Goal: Information Seeking & Learning: Check status

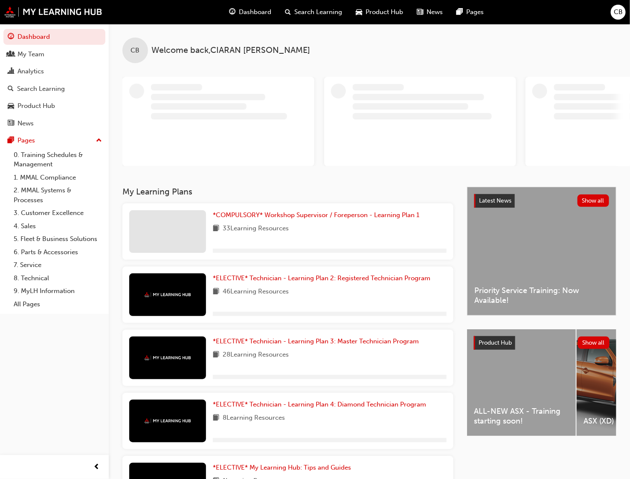
click at [552, 362] on div "ALL-NEW ASX - Training starting soon!" at bounding box center [521, 382] width 109 height 107
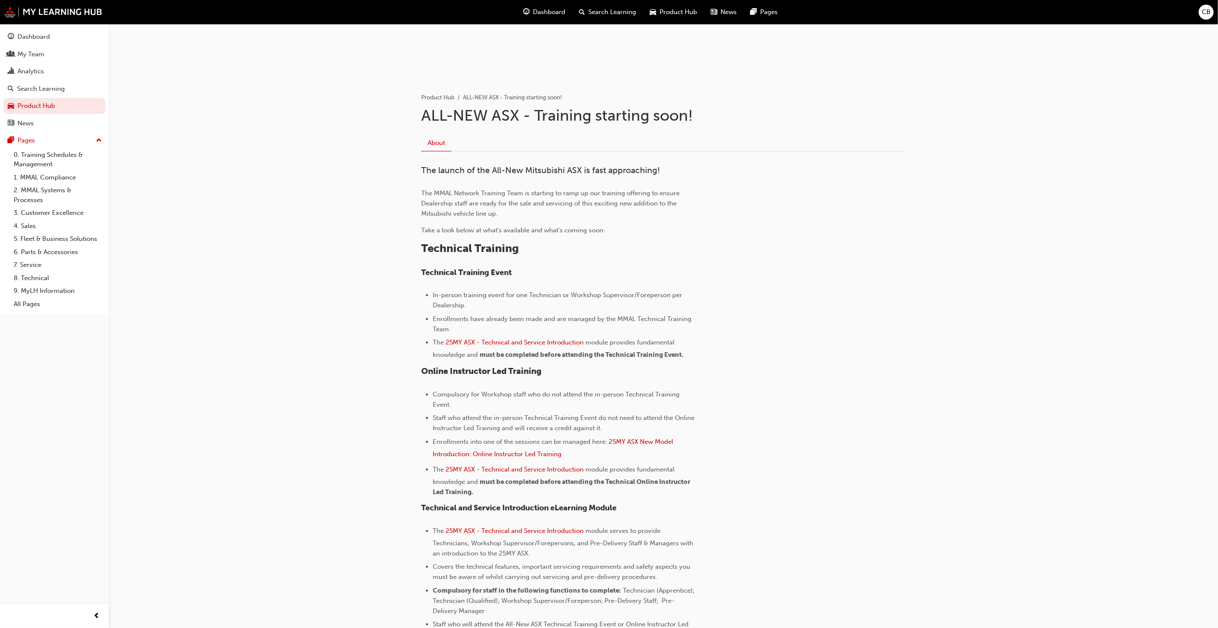
scroll to position [93, 0]
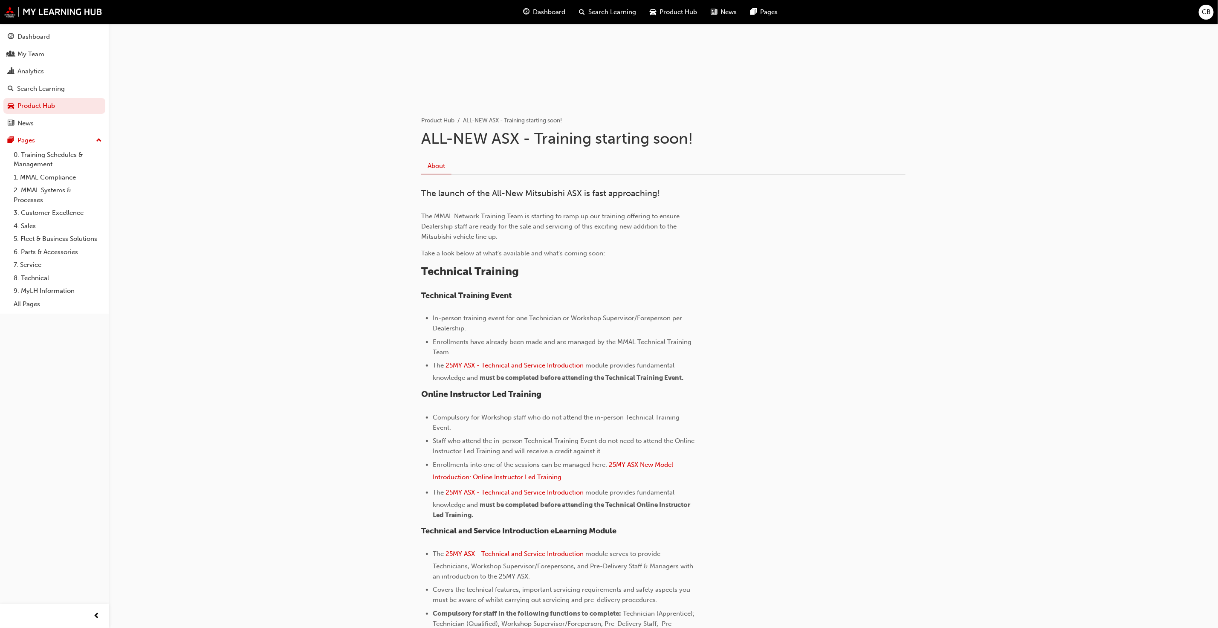
click at [639, 13] on span "Product Hub" at bounding box center [679, 12] width 38 height 10
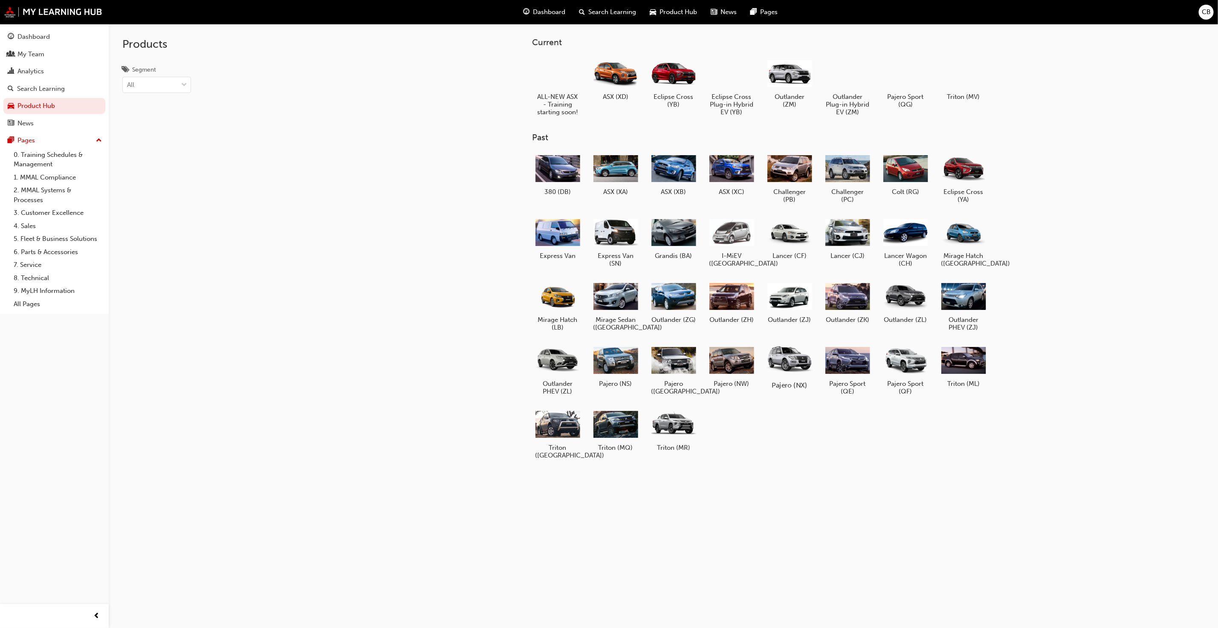
click at [639, 362] on div at bounding box center [789, 360] width 47 height 34
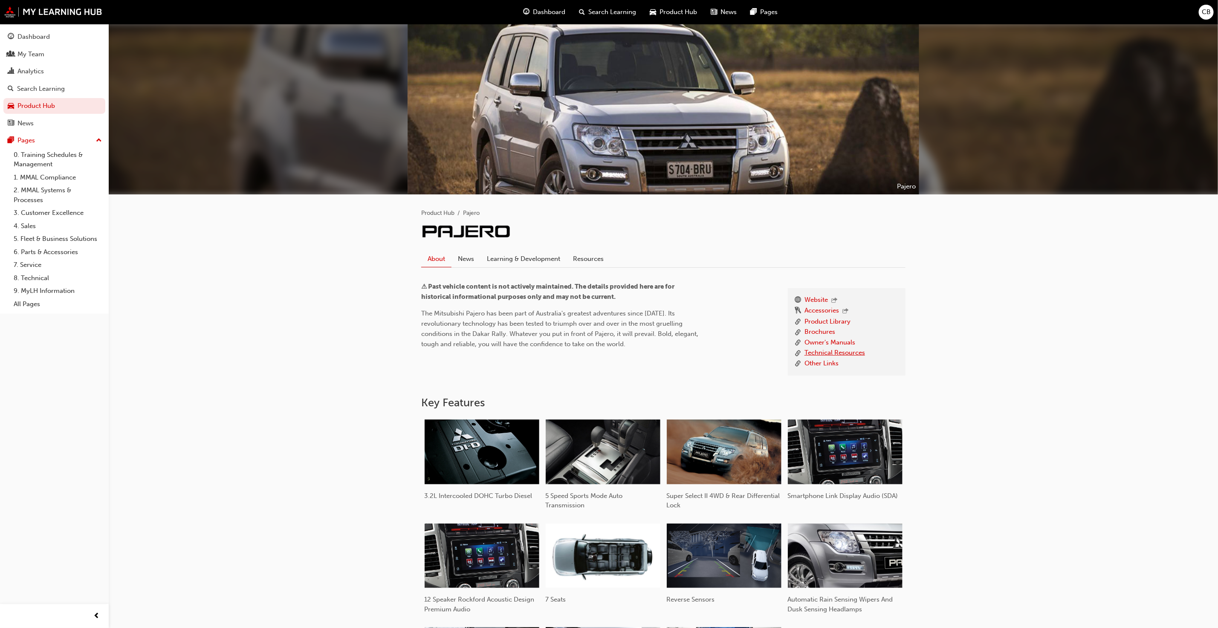
click at [639, 356] on link "Technical Resources" at bounding box center [834, 353] width 61 height 11
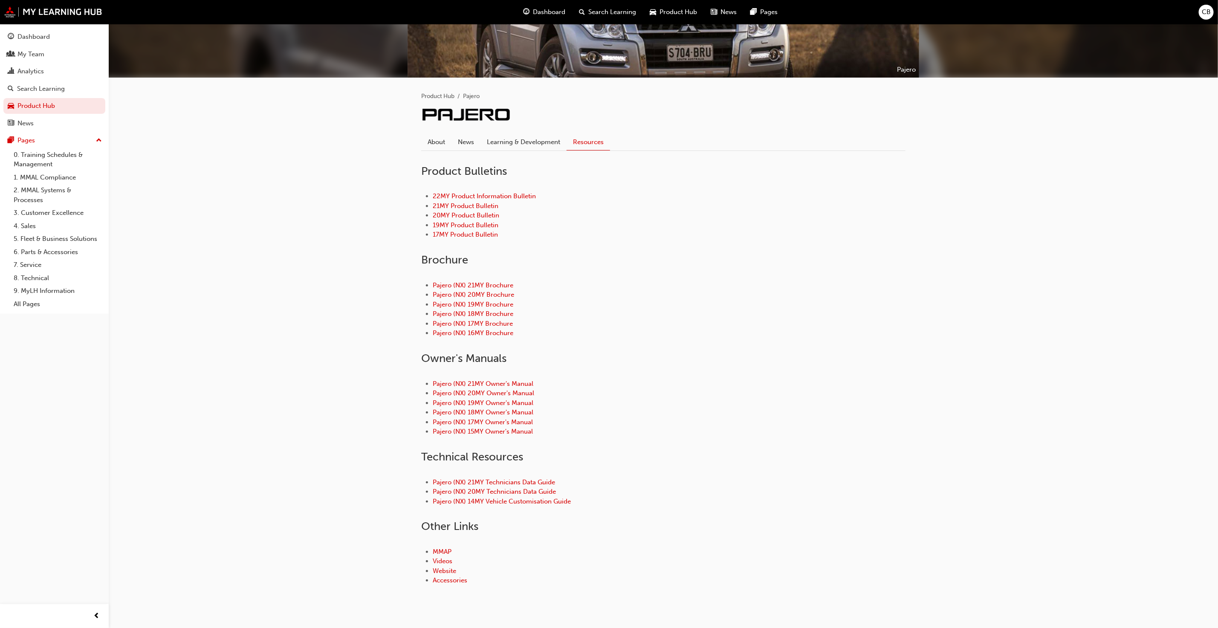
scroll to position [137, 0]
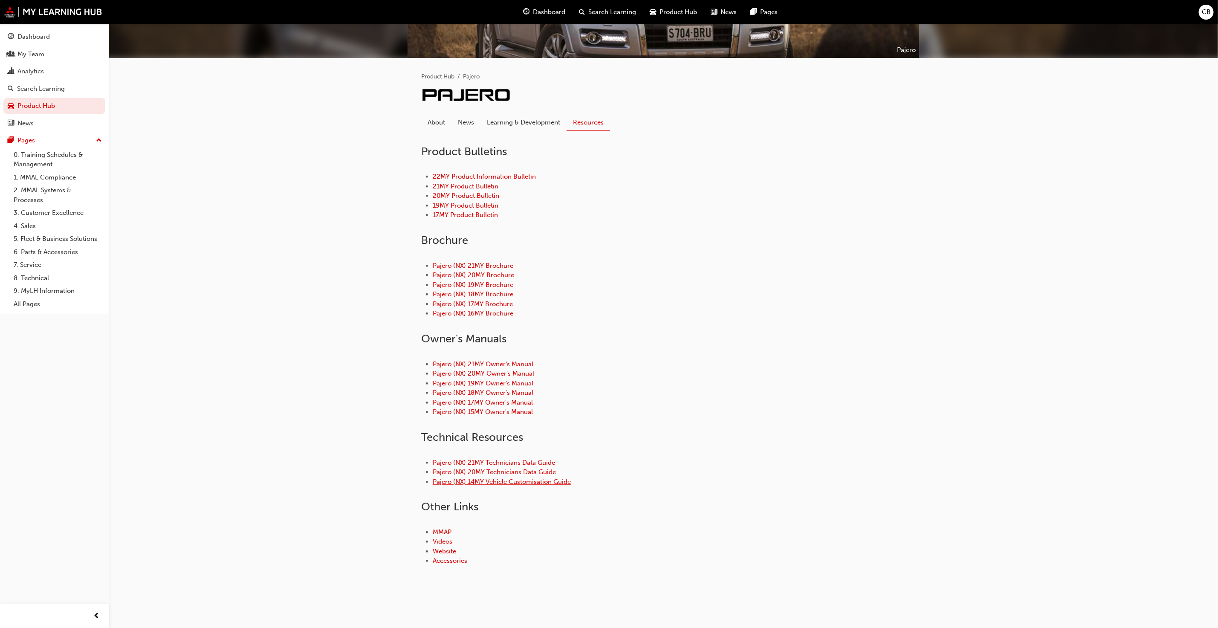
click at [501, 478] on link "Pajero (NX) 14MY Vehicle Customisation Guide" at bounding box center [502, 482] width 138 height 8
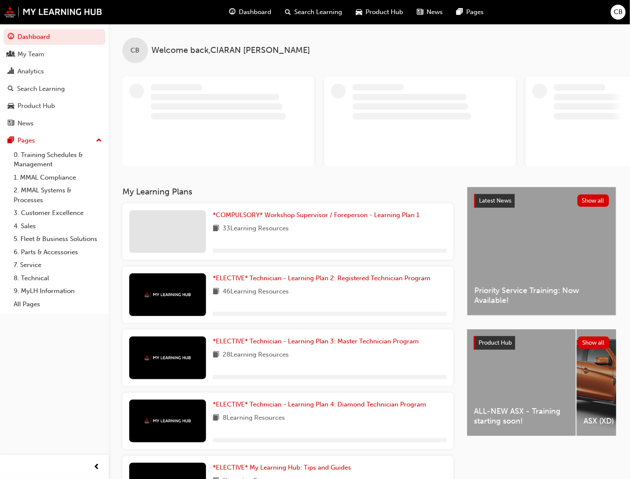
click at [552, 388] on div "ALL-NEW ASX - Training starting soon!" at bounding box center [521, 382] width 109 height 107
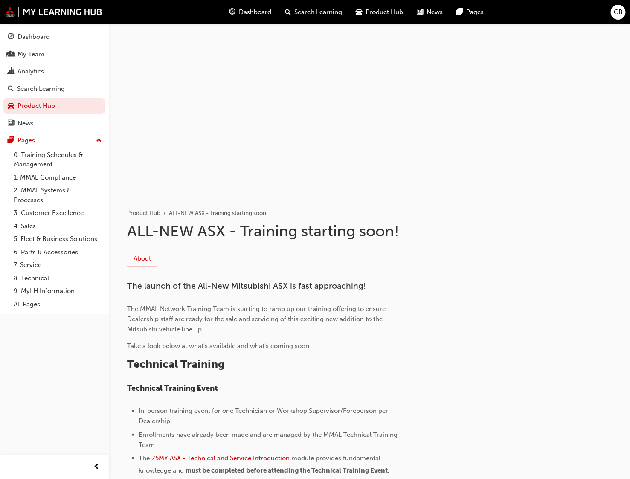
click at [381, 14] on span "Product Hub" at bounding box center [385, 12] width 38 height 10
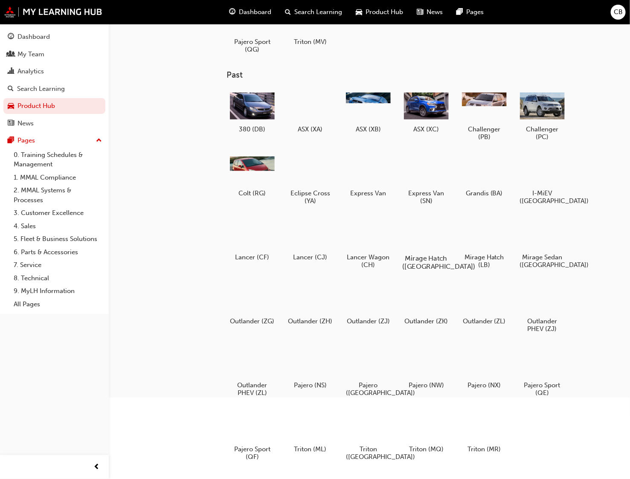
scroll to position [128, 0]
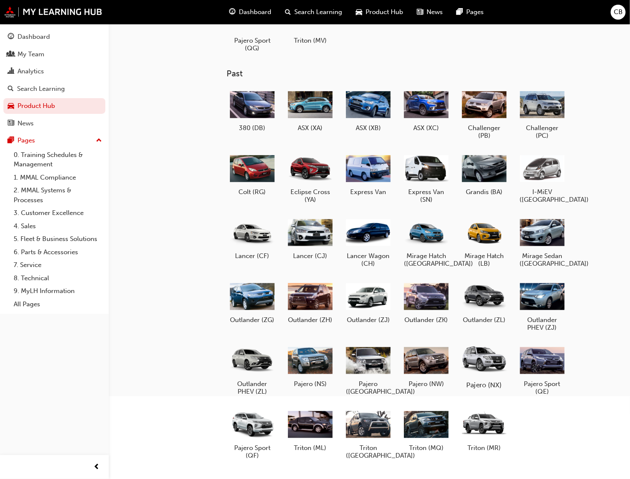
click at [480, 357] on div at bounding box center [483, 360] width 47 height 34
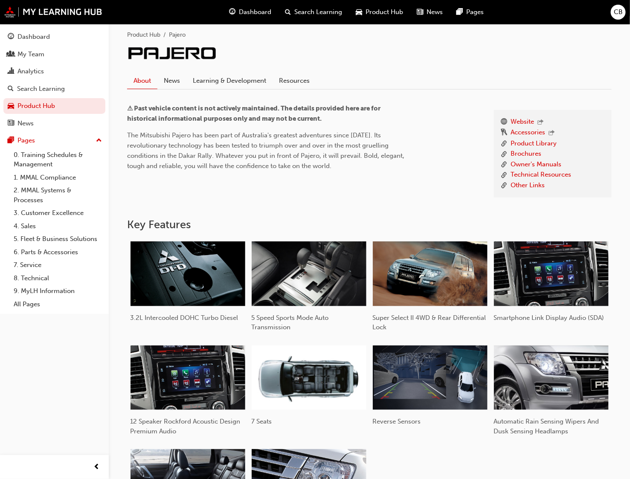
scroll to position [192, 0]
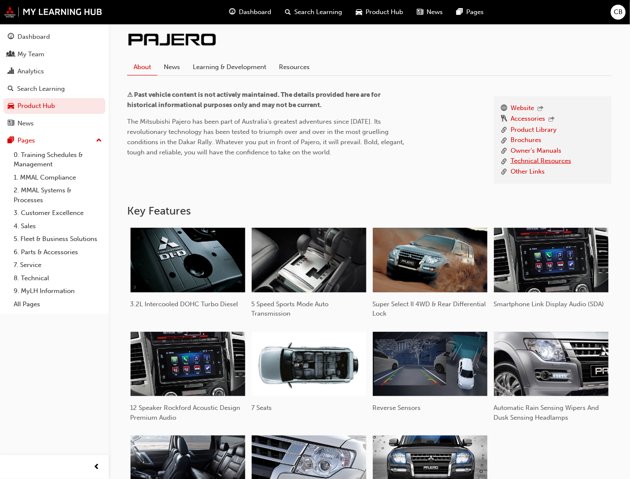
click at [561, 161] on link "Technical Resources" at bounding box center [540, 161] width 61 height 11
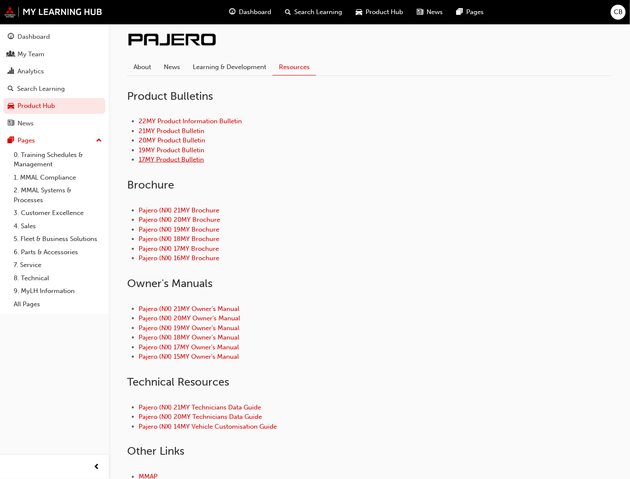
click at [186, 163] on link "17MY Product Bulletin" at bounding box center [171, 160] width 65 height 8
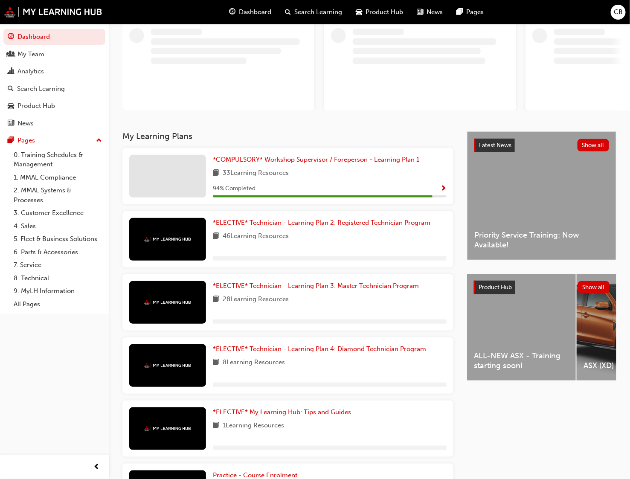
scroll to position [128, 0]
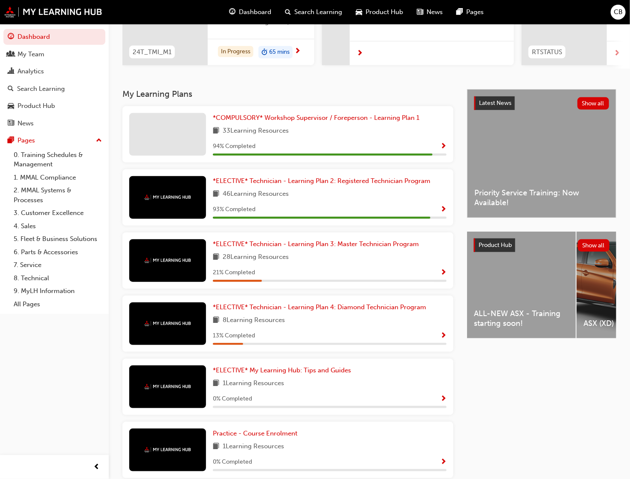
click at [549, 247] on div "Product Hub Show all" at bounding box center [542, 245] width 136 height 14
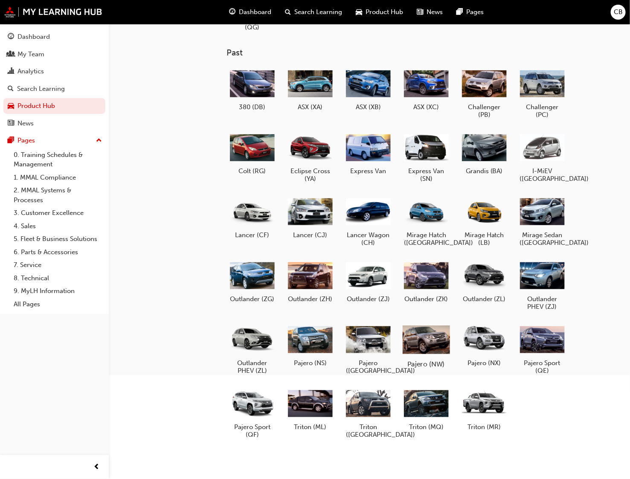
scroll to position [152, 0]
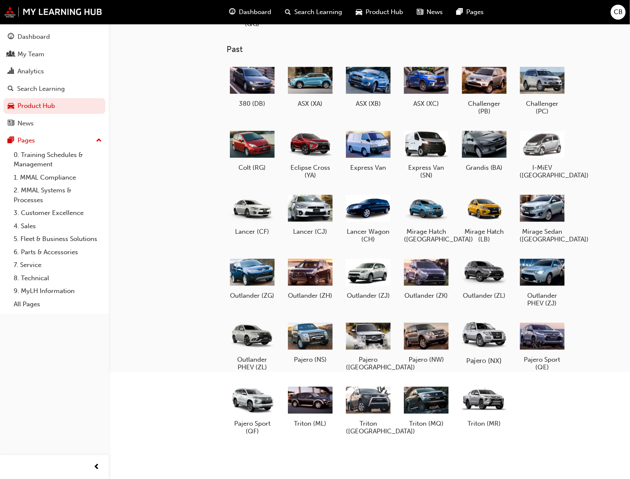
click at [490, 333] on div at bounding box center [483, 336] width 47 height 34
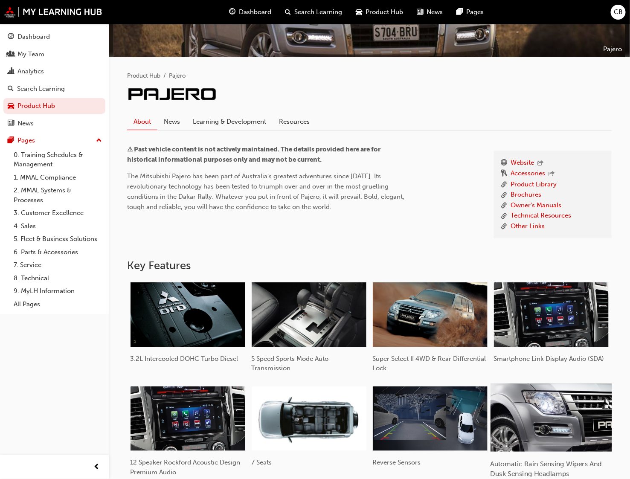
scroll to position [128, 0]
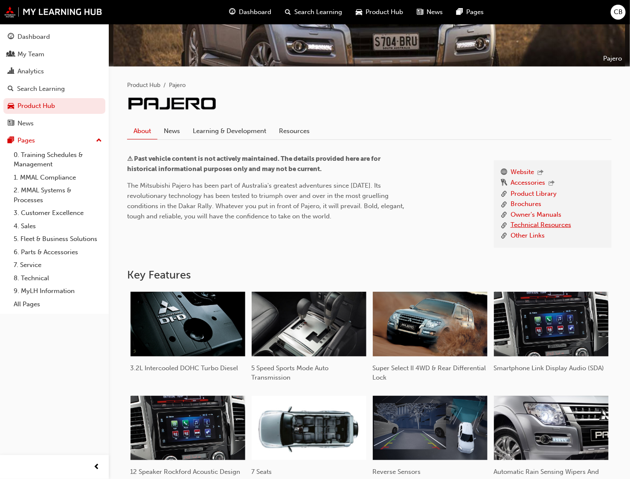
click at [526, 229] on link "Technical Resources" at bounding box center [540, 225] width 61 height 11
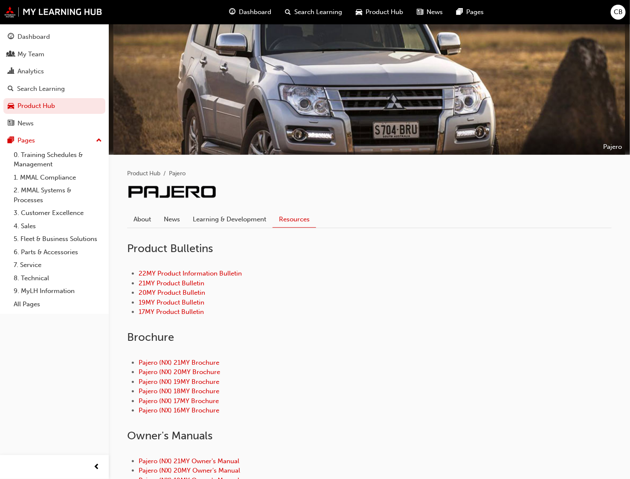
scroll to position [30, 0]
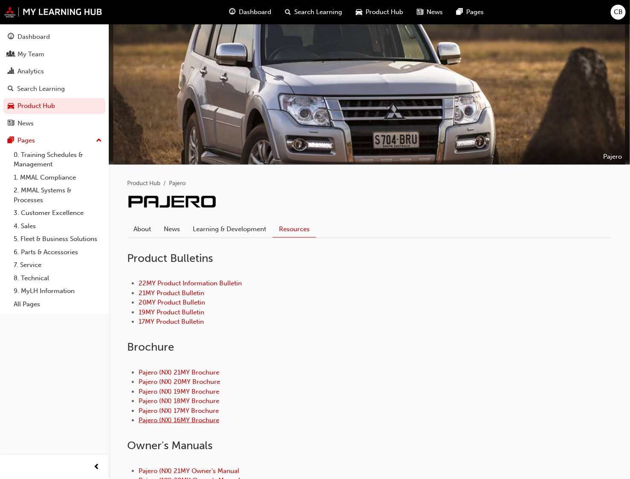
click at [174, 419] on link "Pajero (NX) 16MY Brochure" at bounding box center [179, 420] width 81 height 8
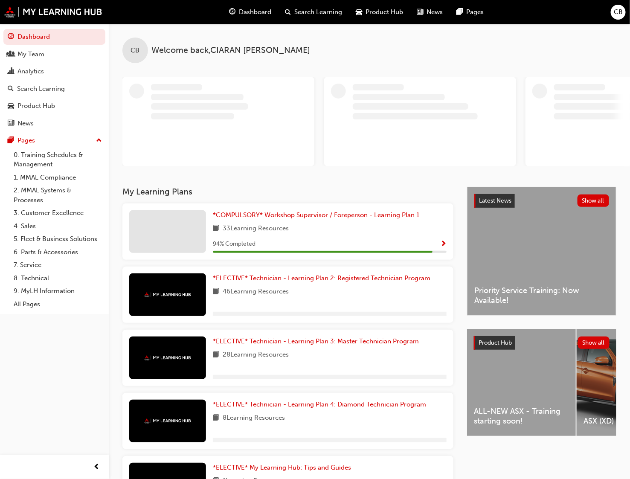
click at [535, 423] on span "ALL-NEW ASX - Training starting soon!" at bounding box center [521, 415] width 95 height 19
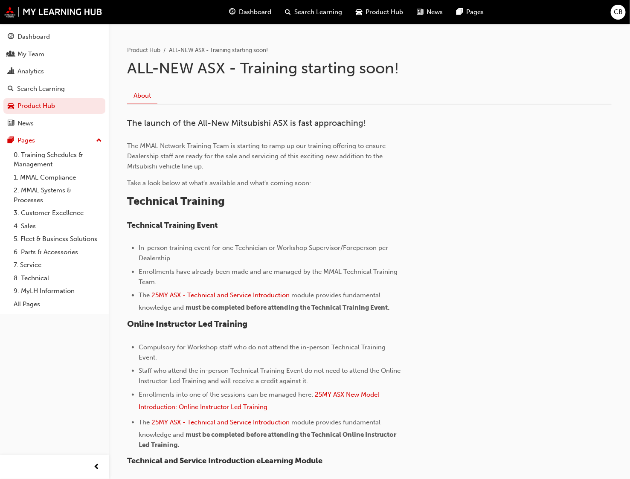
scroll to position [128, 0]
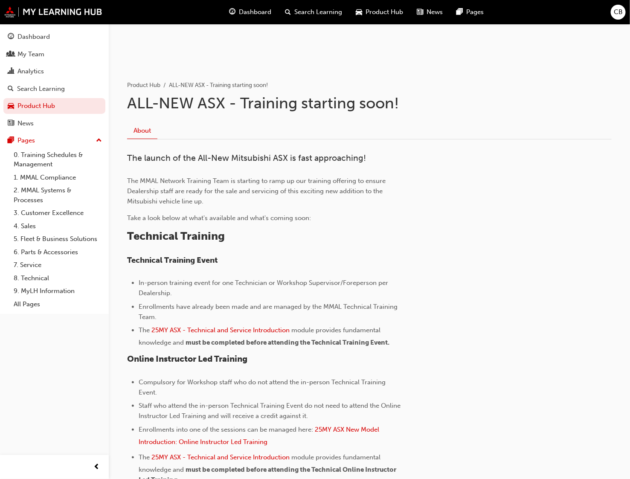
click at [379, 6] on div "Product Hub" at bounding box center [379, 11] width 61 height 17
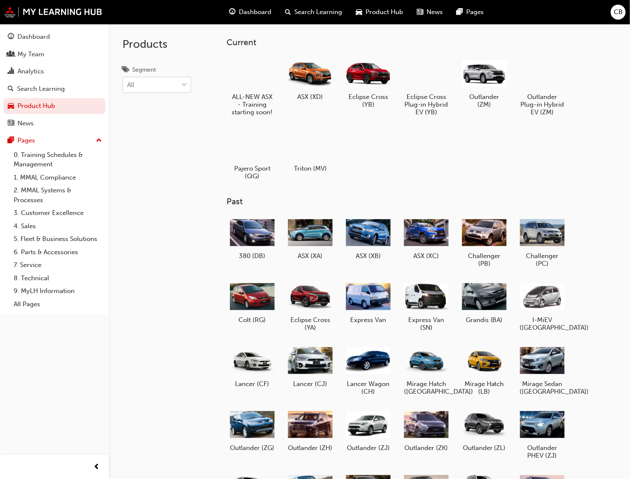
click at [160, 82] on div "All" at bounding box center [150, 85] width 55 height 15
click at [128, 82] on input "Segment All" at bounding box center [127, 84] width 1 height 7
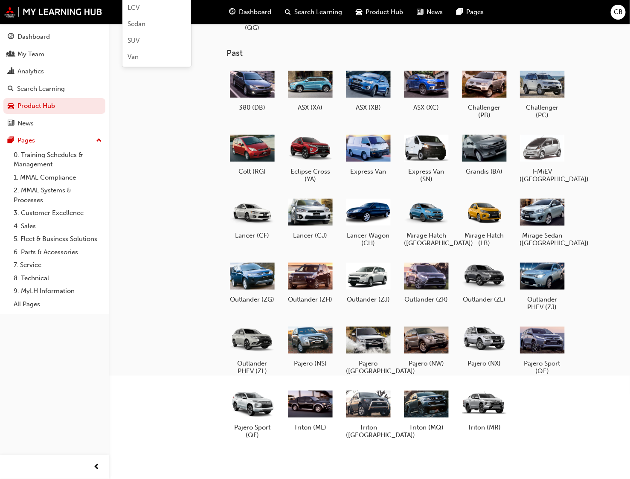
scroll to position [152, 0]
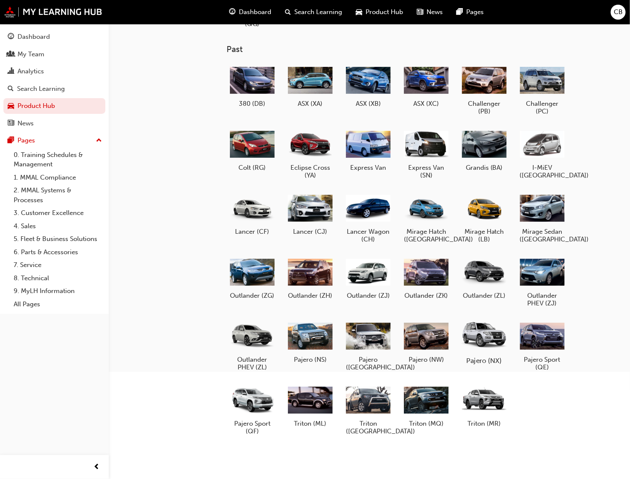
click at [467, 333] on div at bounding box center [483, 336] width 47 height 34
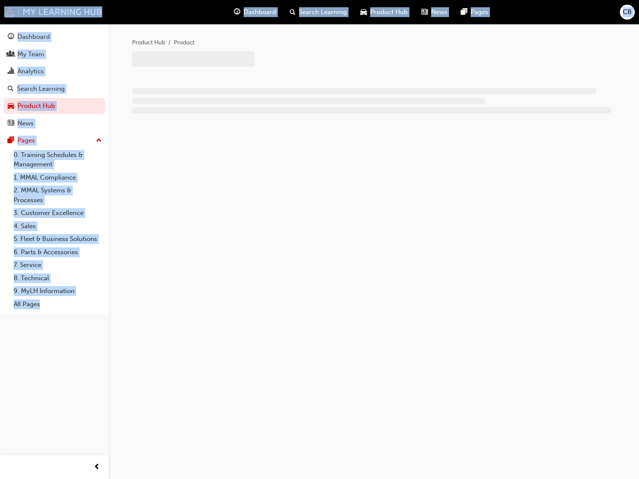
click at [467, 333] on div "Product Hub Product" at bounding box center [319, 239] width 639 height 479
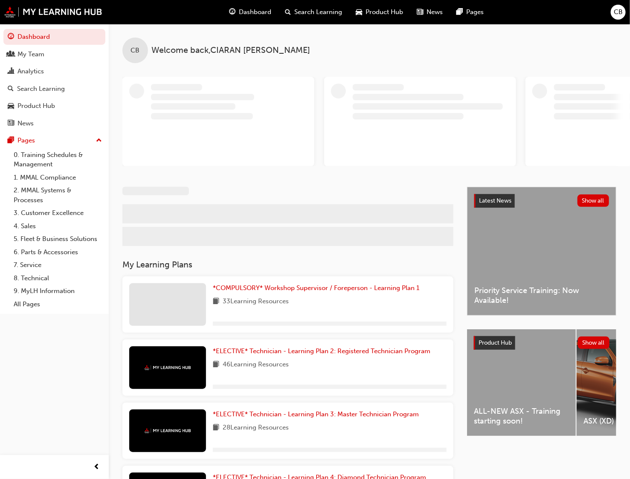
click at [503, 359] on div "ALL-NEW ASX - Training starting soon!" at bounding box center [521, 382] width 109 height 107
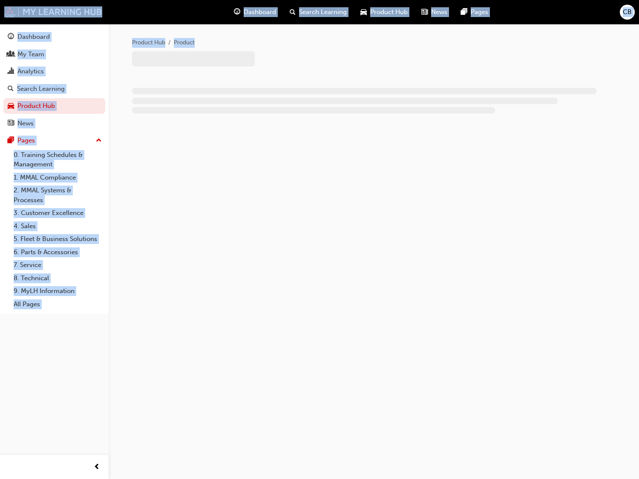
click at [503, 359] on div "Product Hub Product" at bounding box center [319, 239] width 639 height 479
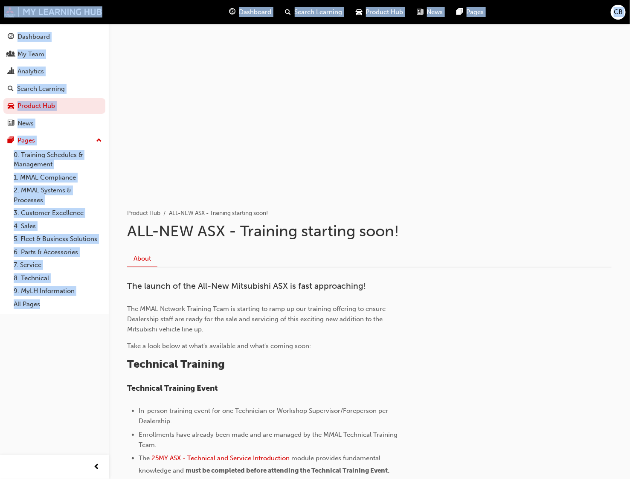
click at [599, 179] on div at bounding box center [369, 109] width 512 height 171
click at [400, 6] on div "Product Hub" at bounding box center [379, 11] width 61 height 17
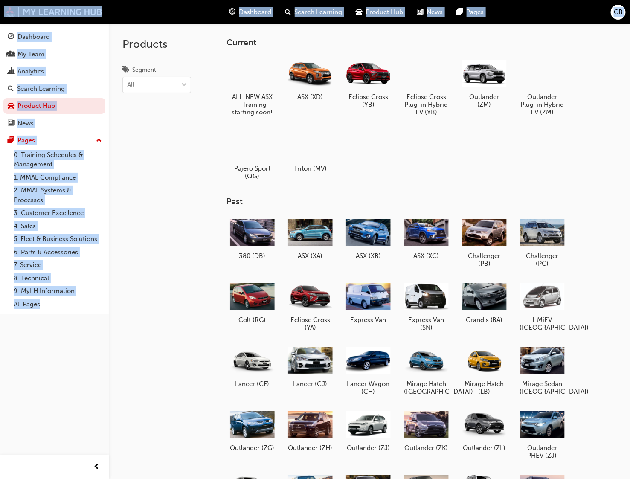
click at [375, 14] on span "Product Hub" at bounding box center [385, 12] width 38 height 10
click at [505, 197] on h3 "Past" at bounding box center [421, 202] width 390 height 10
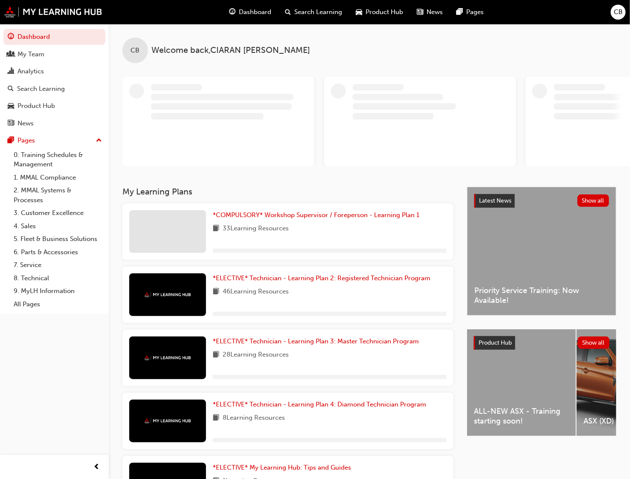
click at [533, 368] on div "ALL-NEW ASX - Training starting soon!" at bounding box center [521, 382] width 109 height 107
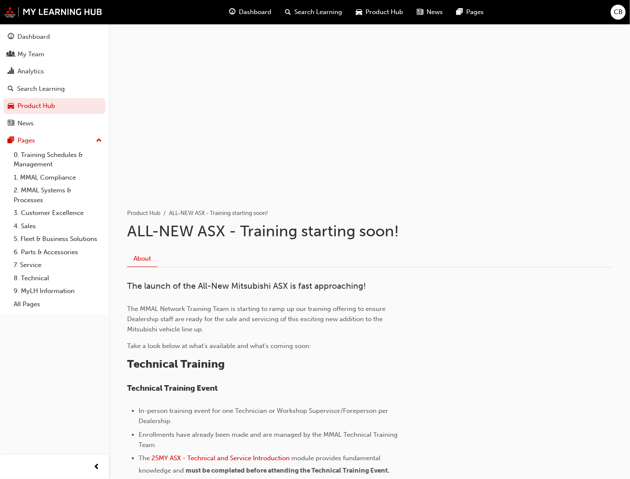
click at [375, 11] on span "Product Hub" at bounding box center [385, 12] width 38 height 10
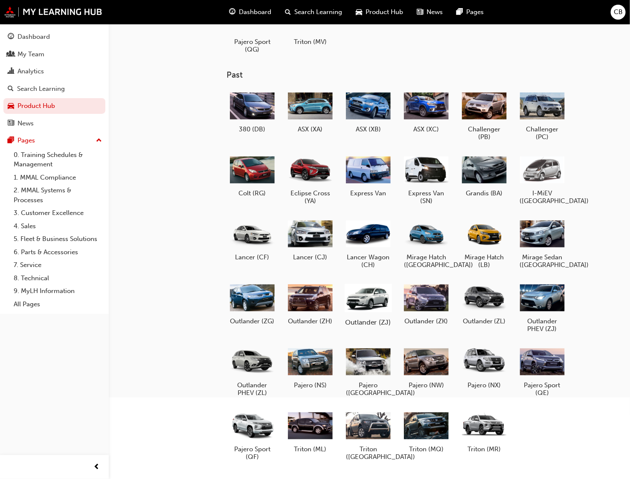
scroll to position [128, 0]
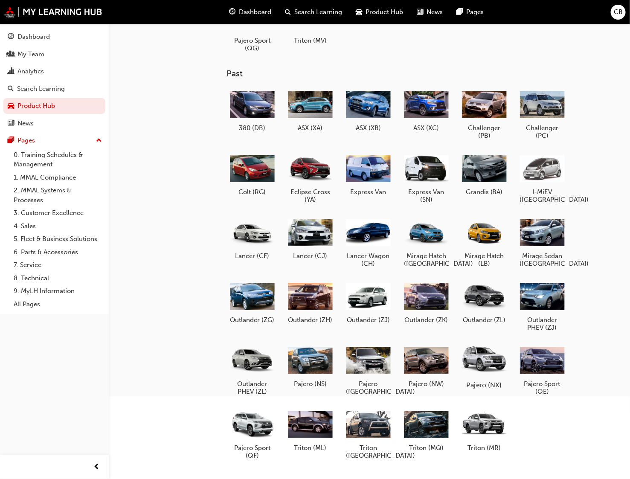
click at [469, 366] on div at bounding box center [483, 360] width 47 height 34
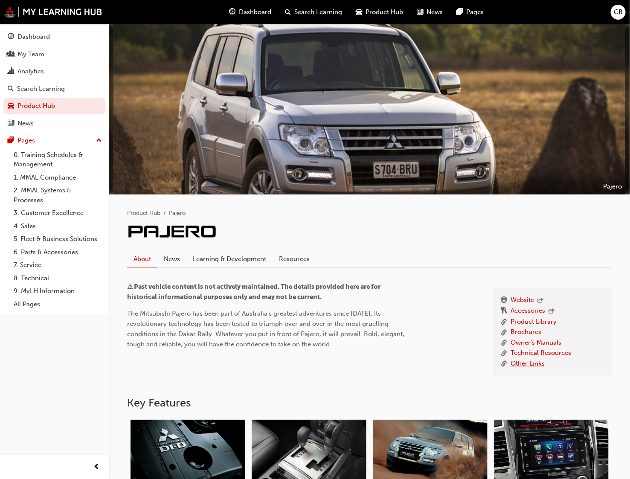
click at [531, 361] on link "Other Links" at bounding box center [527, 364] width 34 height 11
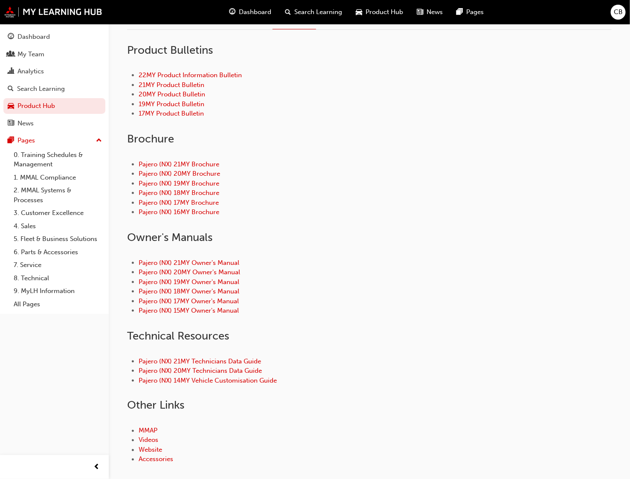
scroll to position [286, 0]
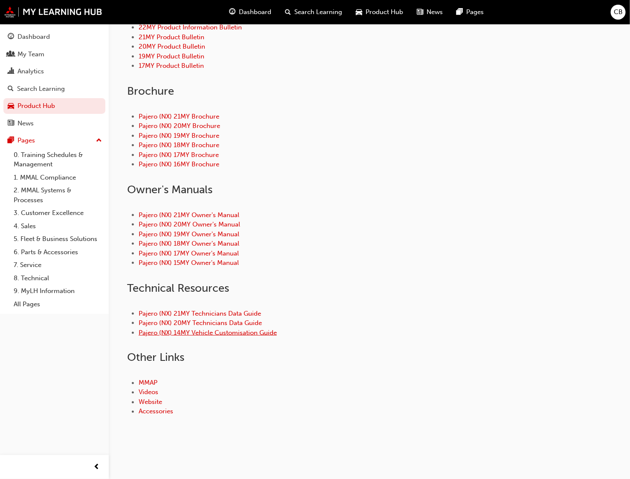
click at [223, 329] on link "Pajero (NX) 14MY Vehicle Customisation Guide" at bounding box center [208, 333] width 138 height 8
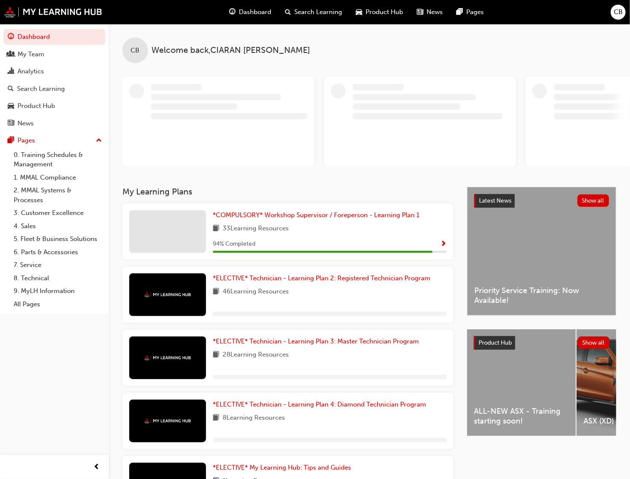
click at [472, 412] on div "ALL-NEW ASX - Training starting soon!" at bounding box center [521, 382] width 109 height 107
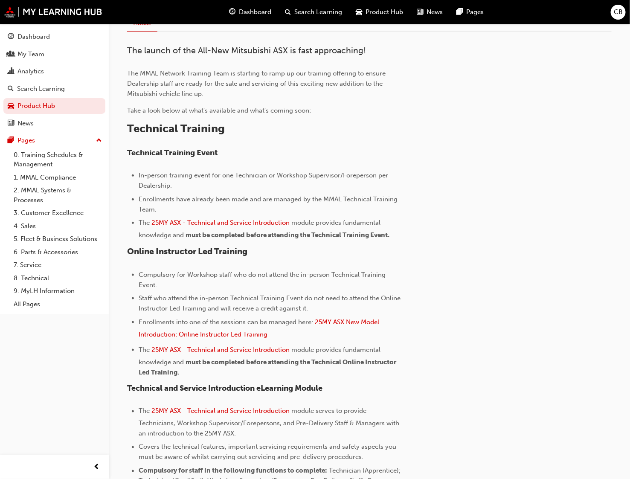
scroll to position [256, 0]
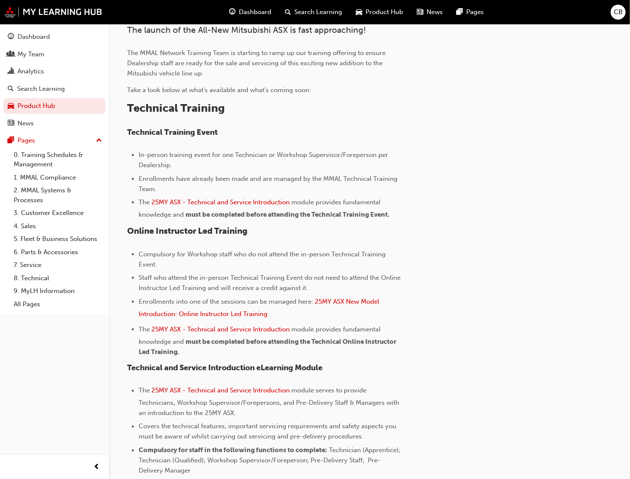
click at [384, 18] on div "Product Hub" at bounding box center [379, 11] width 61 height 17
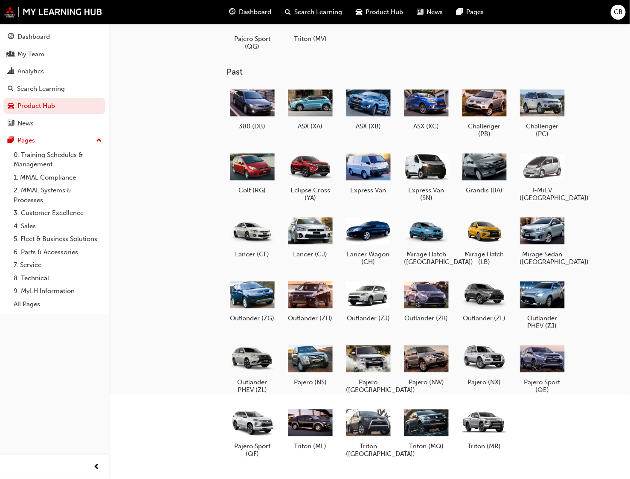
scroll to position [152, 0]
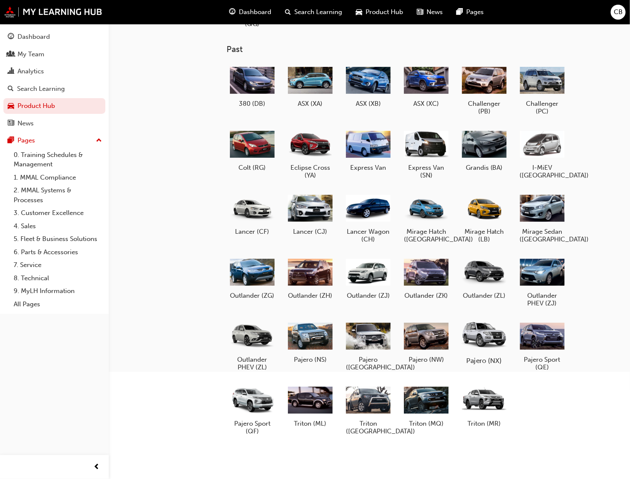
click at [483, 333] on div at bounding box center [483, 336] width 47 height 34
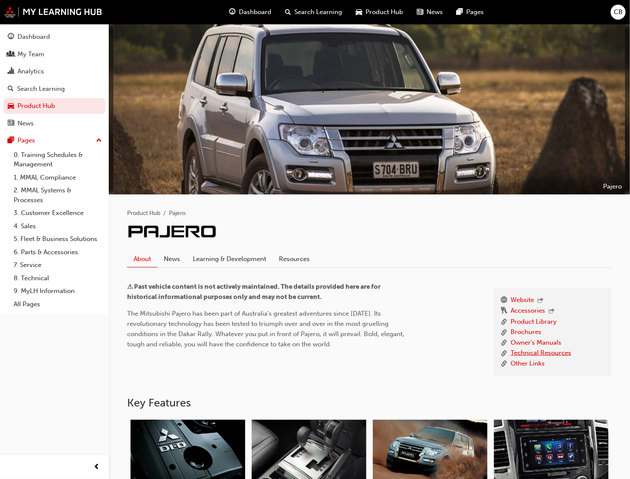
click at [532, 352] on link "Technical Resources" at bounding box center [540, 353] width 61 height 11
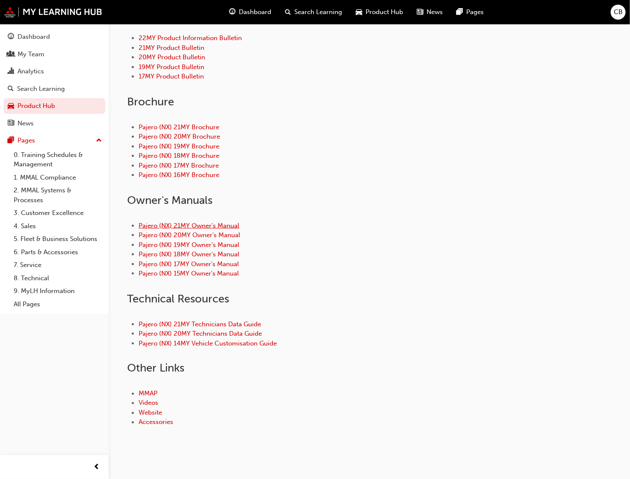
scroll to position [286, 0]
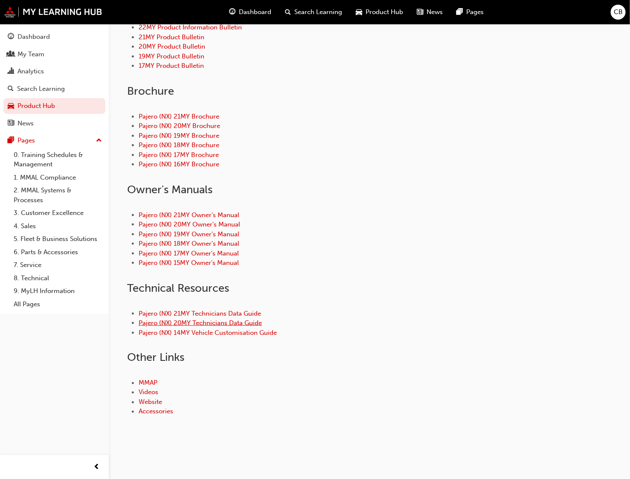
click at [208, 324] on link "Pajero (NX) 20MY Technicians Data Guide" at bounding box center [200, 323] width 123 height 8
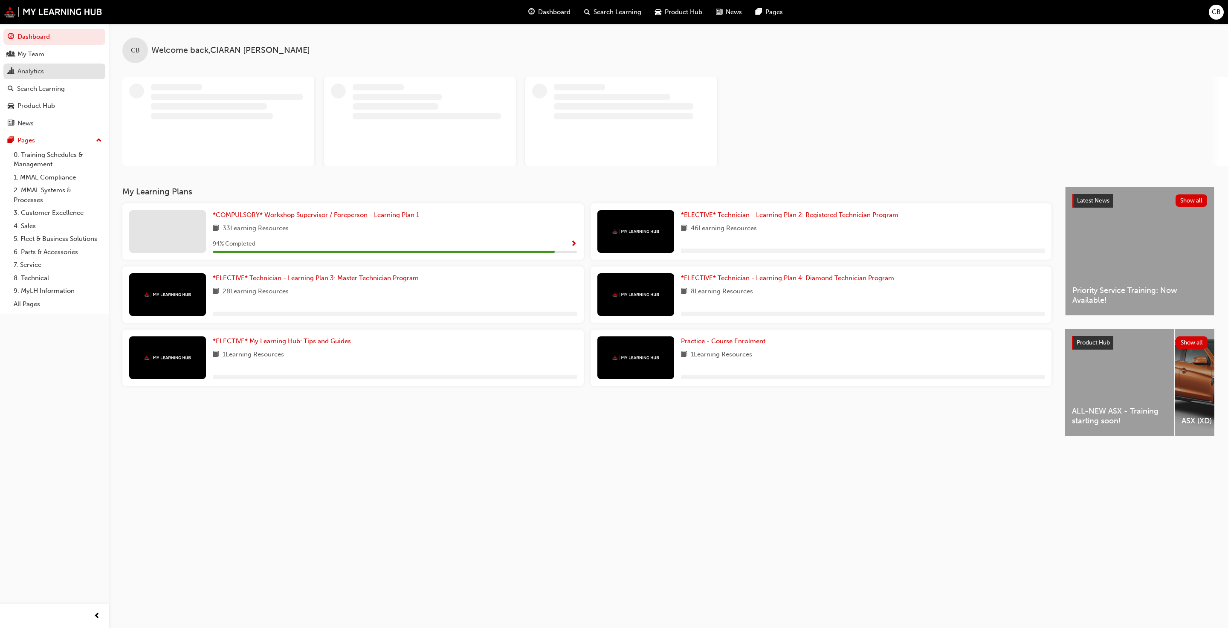
click at [27, 76] on div "Analytics" at bounding box center [30, 72] width 26 height 10
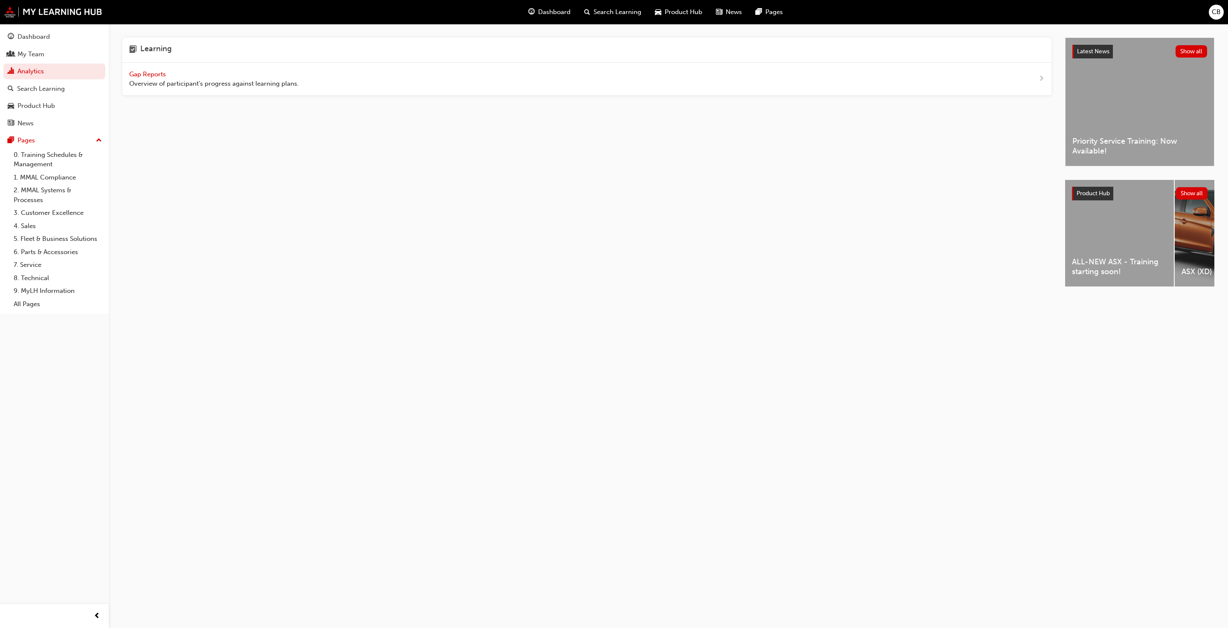
click at [147, 66] on div "Gap Reports Overview of participant's progress against learning plans." at bounding box center [586, 79] width 929 height 33
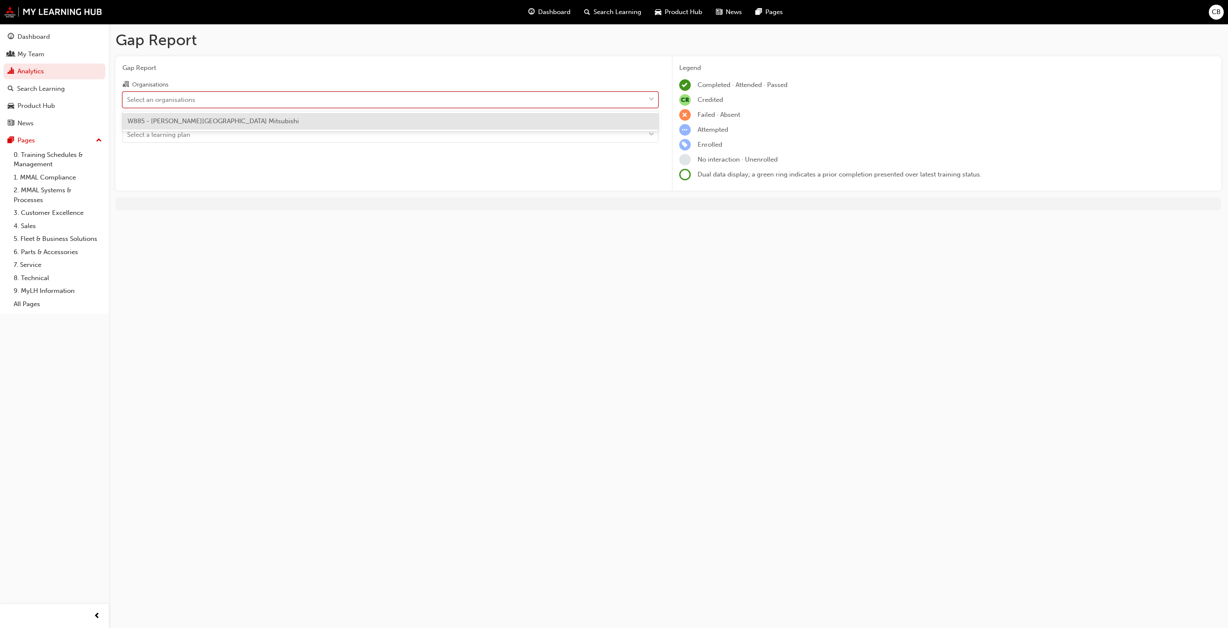
click at [616, 107] on div "Select an organisations" at bounding box center [390, 100] width 536 height 16
click at [128, 103] on input "Organisations option W885 - Osborne Park Mitsubishi focused, 1 of 1. 1 result a…" at bounding box center [127, 98] width 1 height 7
click at [628, 96] on div "Select an organisations" at bounding box center [384, 99] width 522 height 15
click at [128, 96] on input "Organisations option W885 - Osborne Park Mitsubishi focused, 1 of 1. 1 result a…" at bounding box center [127, 98] width 1 height 7
click at [639, 99] on span "down-icon" at bounding box center [651, 99] width 6 height 11
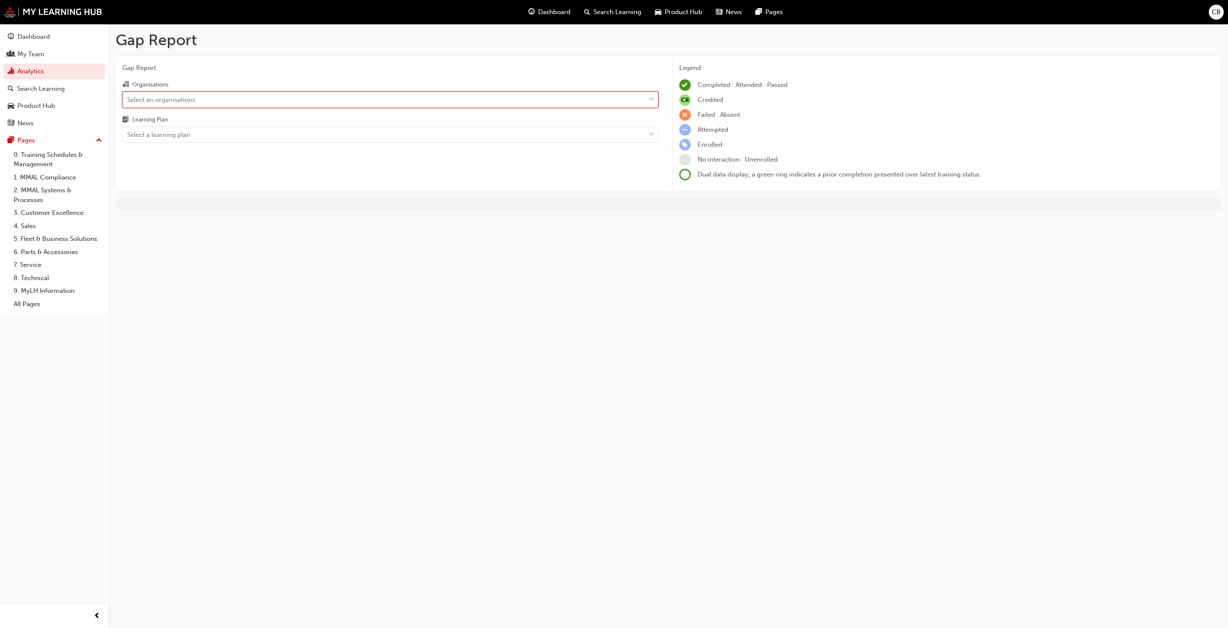
click at [128, 99] on input "Organisations 0 results available. Select is focused ,type to refine list, pres…" at bounding box center [127, 98] width 1 height 7
click at [579, 114] on div "W885 - Osborne Park Mitsubishi" at bounding box center [390, 121] width 536 height 17
click at [578, 136] on div "Select a learning plan" at bounding box center [384, 134] width 522 height 15
click at [128, 136] on input "Learning Plan Select a learning plan" at bounding box center [127, 134] width 1 height 7
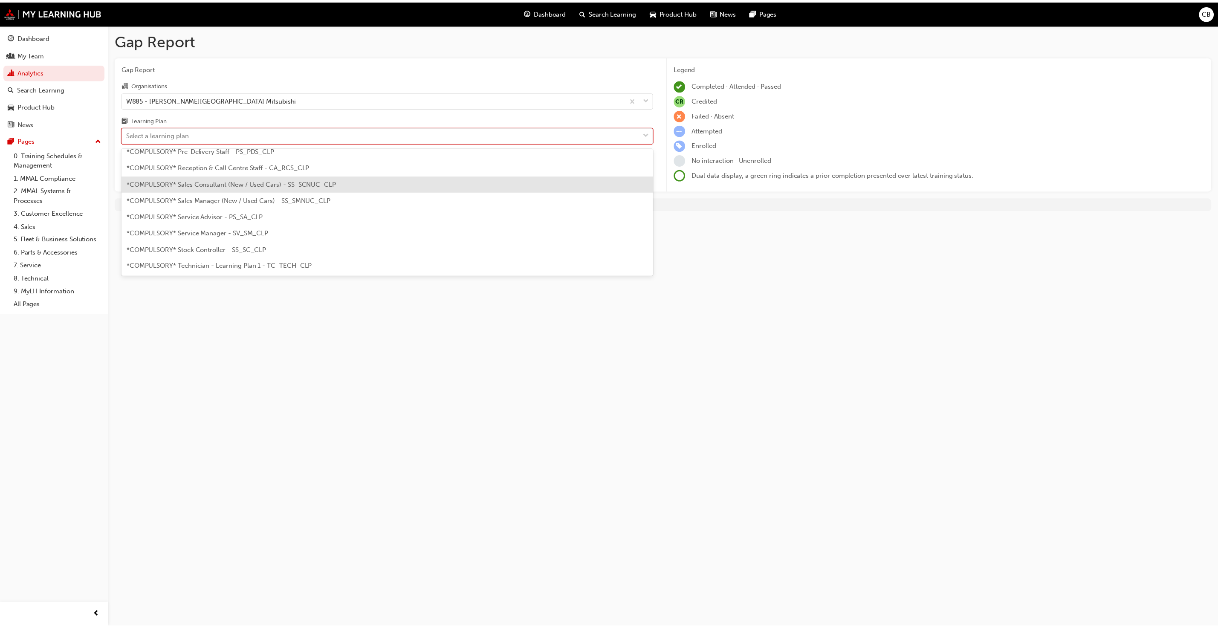
scroll to position [256, 0]
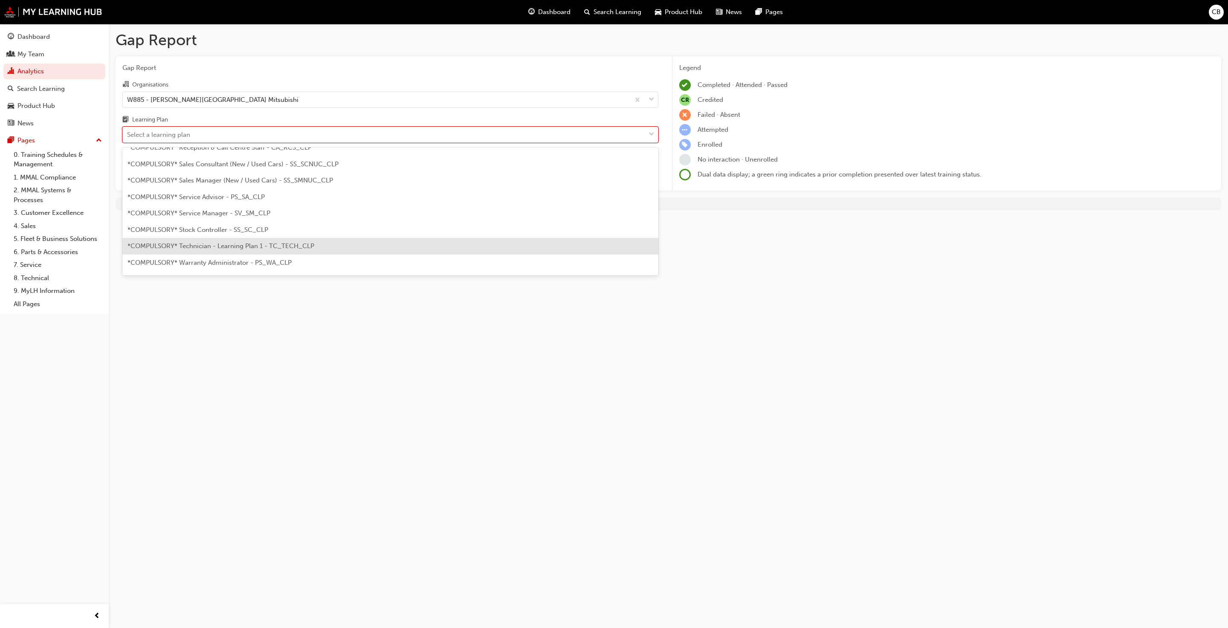
click at [245, 241] on div "*COMPULSORY* Technician - Learning Plan 1 - TC_TECH_CLP" at bounding box center [390, 246] width 536 height 17
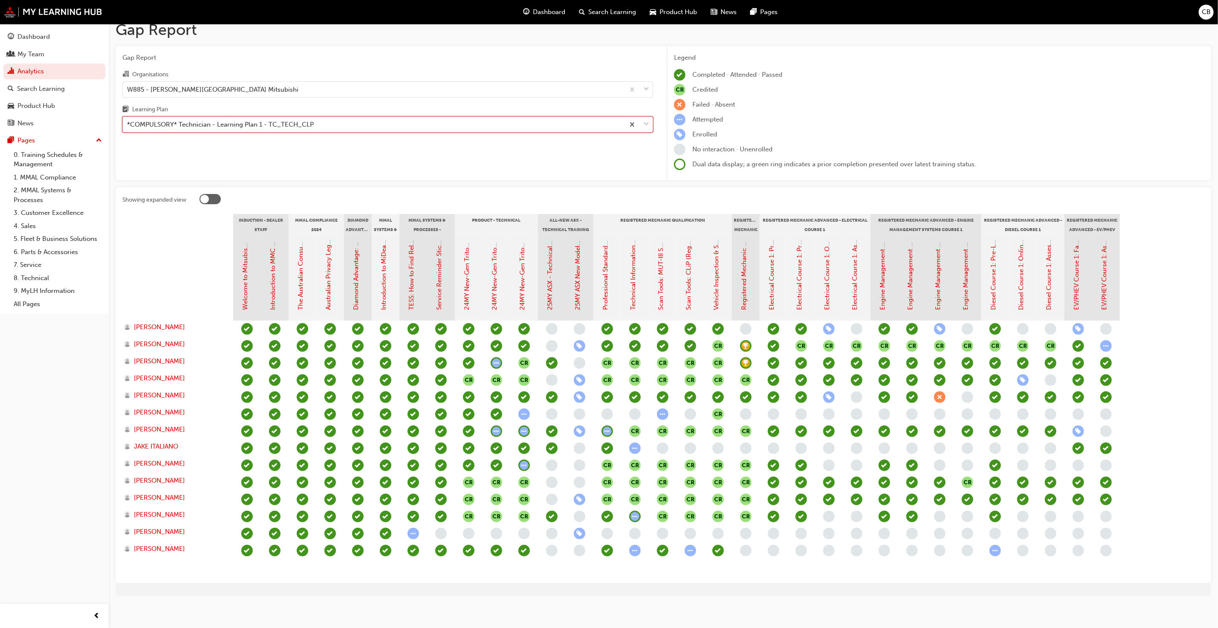
scroll to position [13, 0]
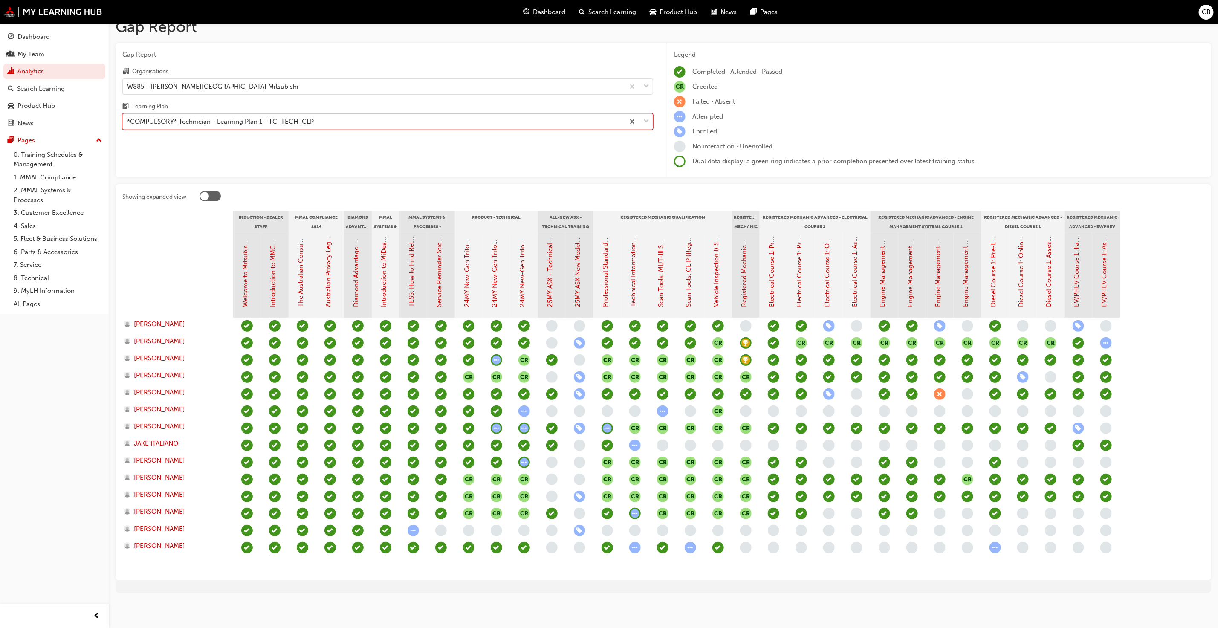
click at [261, 127] on div "*COMPULSORY* Technician - Learning Plan 1 - TC_TECH_CLP" at bounding box center [374, 121] width 502 height 15
click at [128, 125] on input "Learning Plan option *COMPULSORY* Technician - Learning Plan 1 - TC_TECH_CLP, s…" at bounding box center [127, 121] width 1 height 7
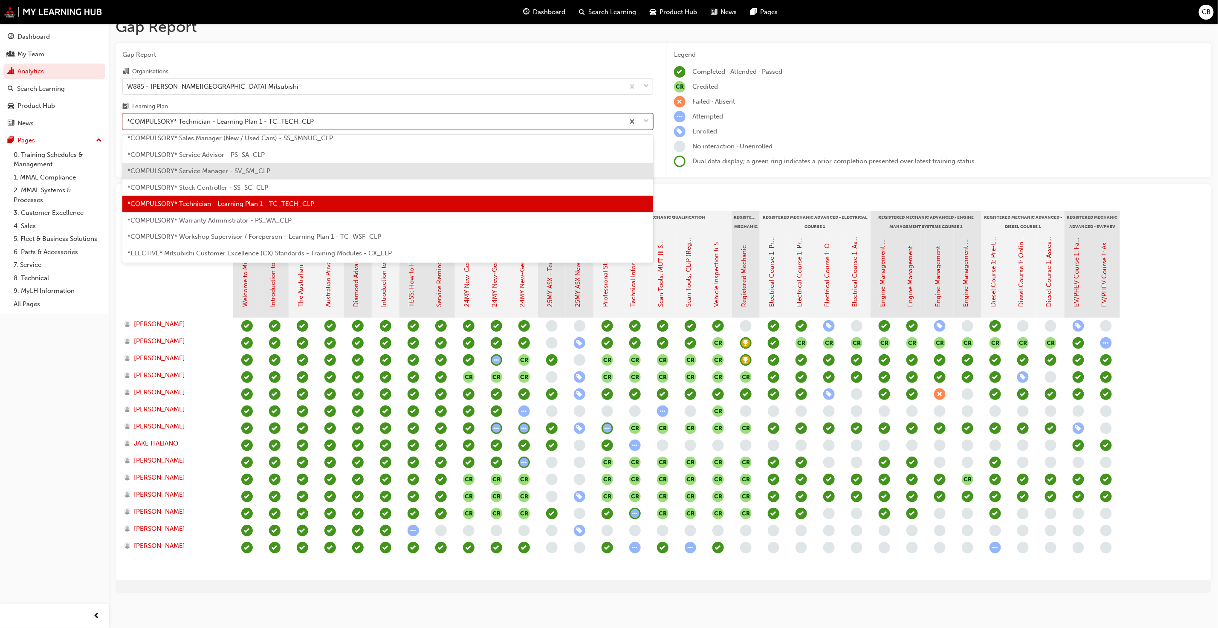
scroll to position [304, 0]
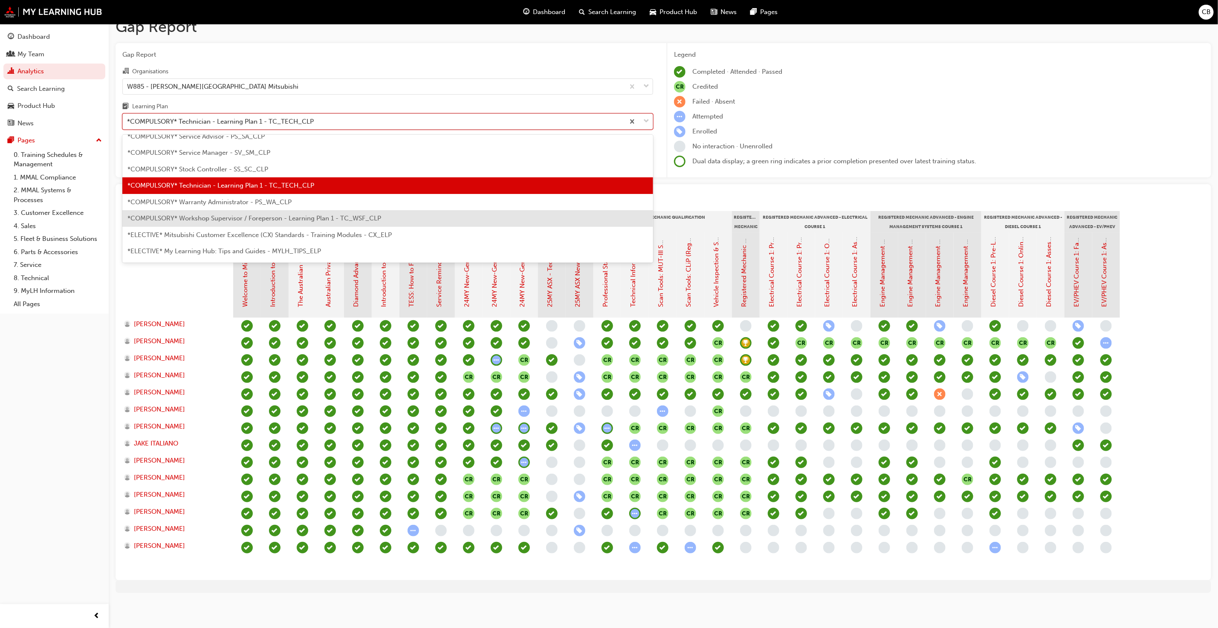
click at [258, 213] on div "*COMPULSORY* Workshop Supervisor / Foreperson - Learning Plan 1 - TC_WSF_CLP" at bounding box center [387, 218] width 531 height 17
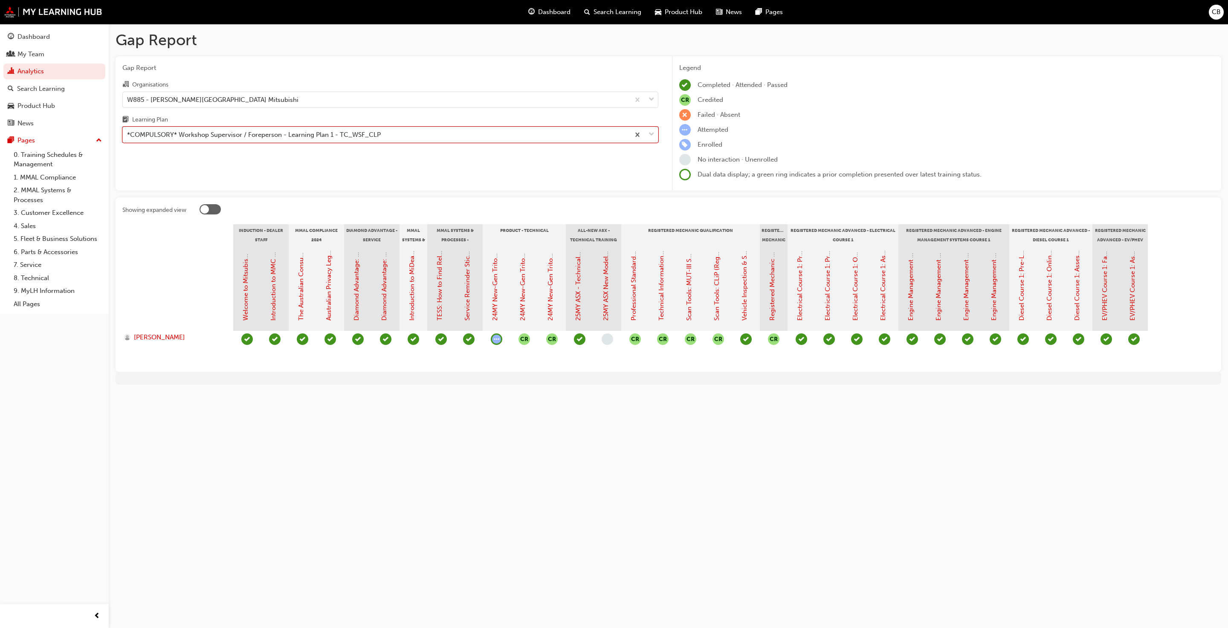
click at [277, 132] on div "*COMPULSORY* Workshop Supervisor / Foreperson - Learning Plan 1 - TC_WSF_CLP" at bounding box center [254, 135] width 254 height 10
click at [128, 132] on input "Learning Plan option *COMPULSORY* Workshop Supervisor / Foreperson - Learning P…" at bounding box center [127, 134] width 1 height 7
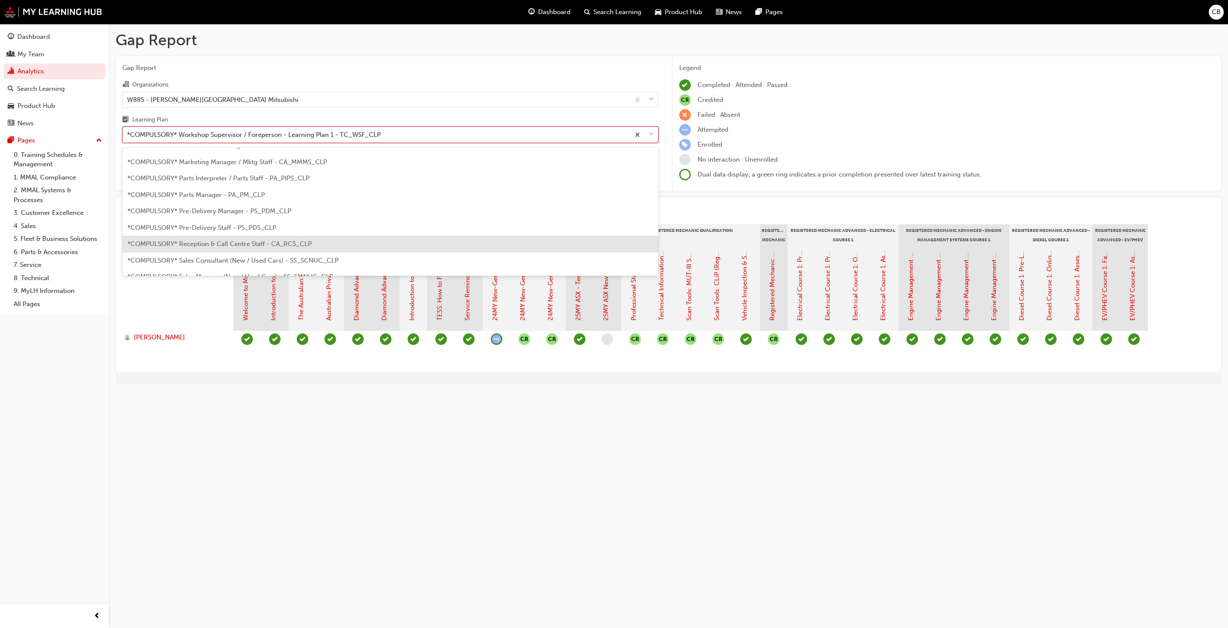
scroll to position [145, 0]
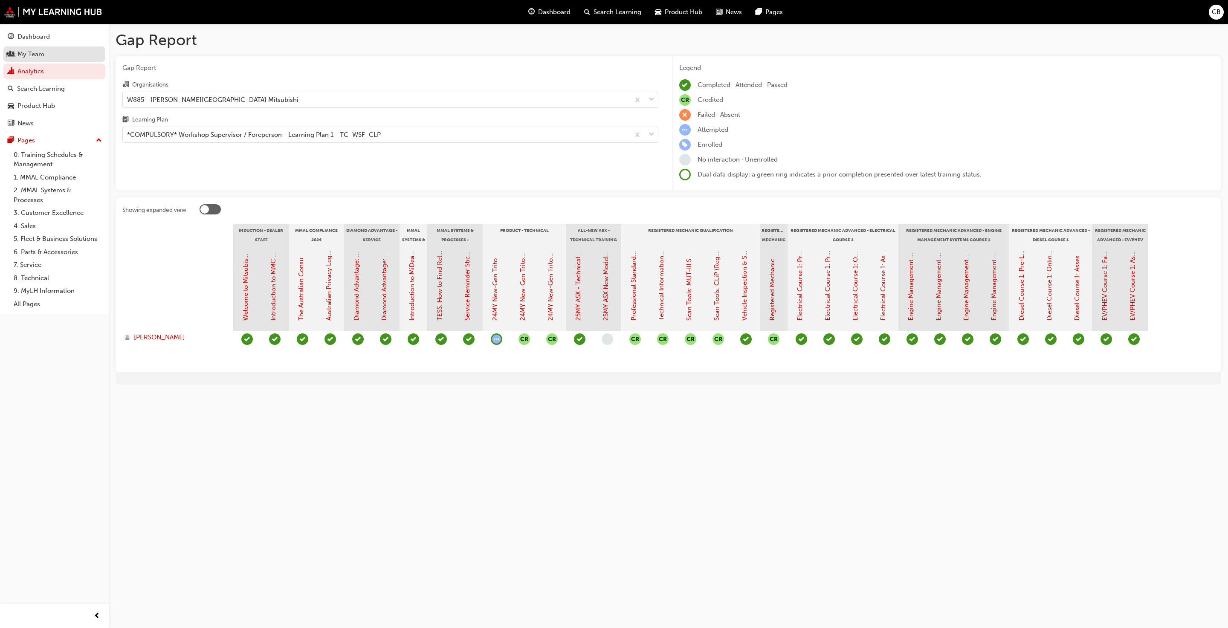
click at [38, 51] on div "My Team" at bounding box center [30, 54] width 27 height 10
